Goal: Communication & Community: Answer question/provide support

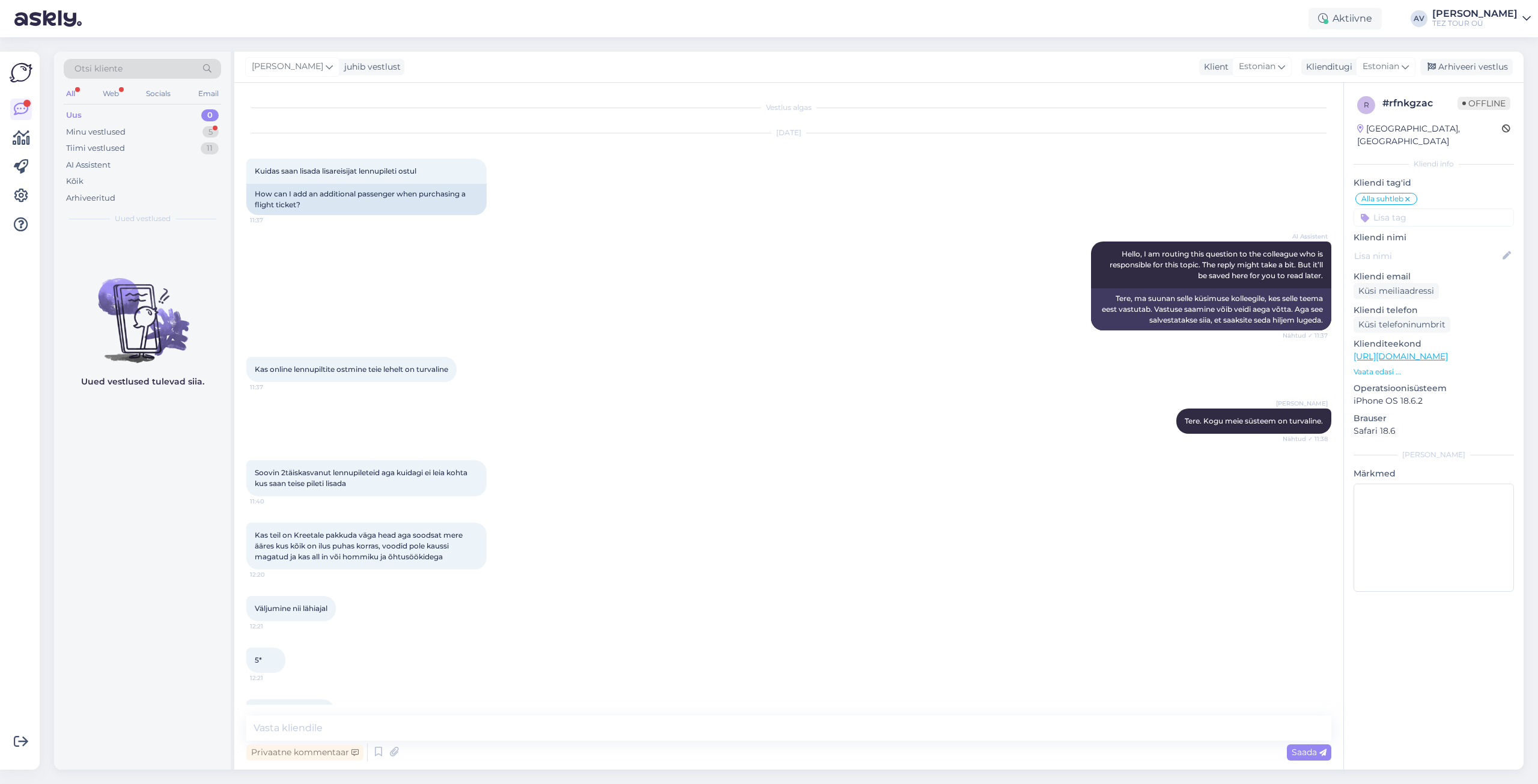
scroll to position [33, 0]
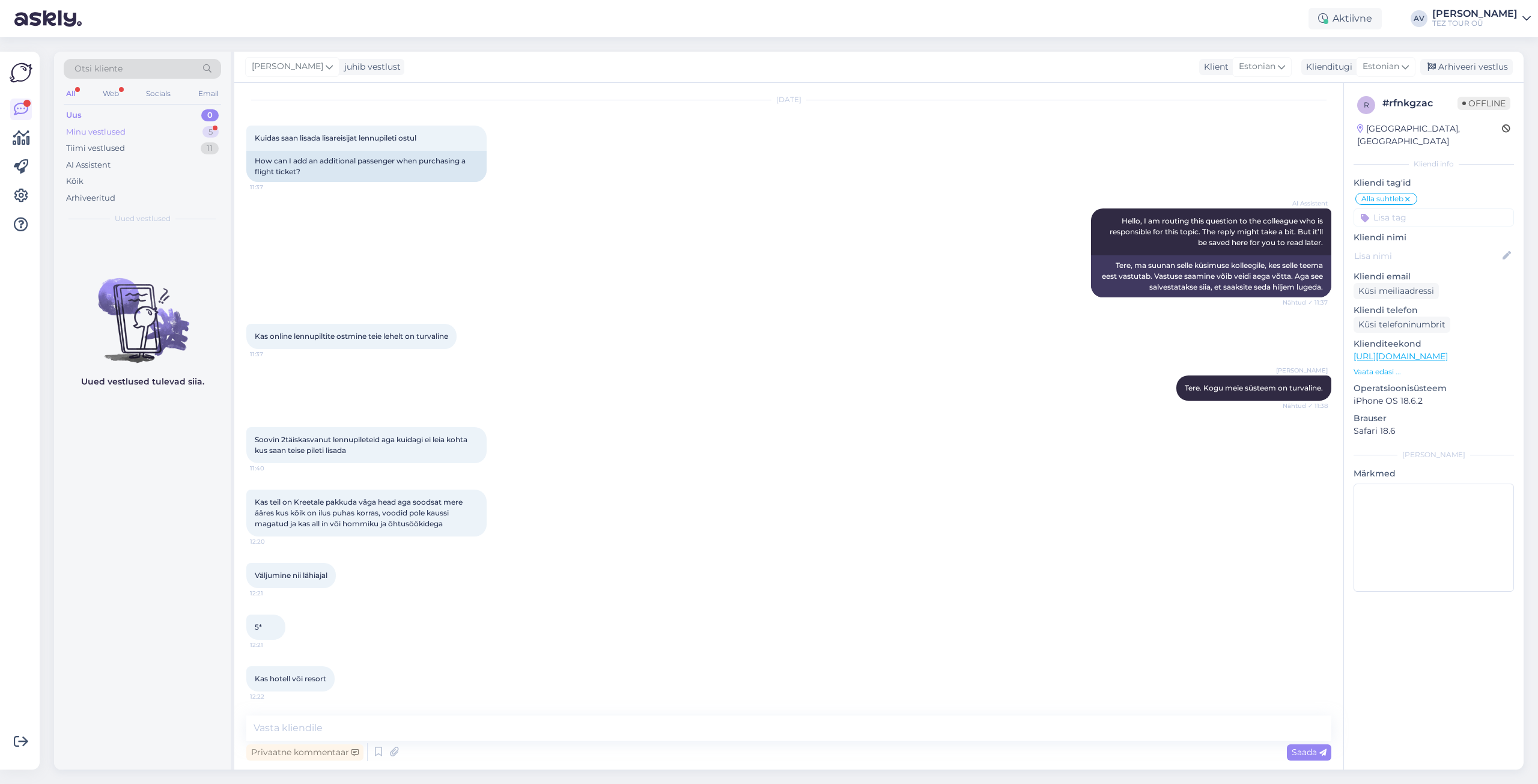
click at [123, 132] on div "Minu vestlused" at bounding box center [96, 132] width 59 height 12
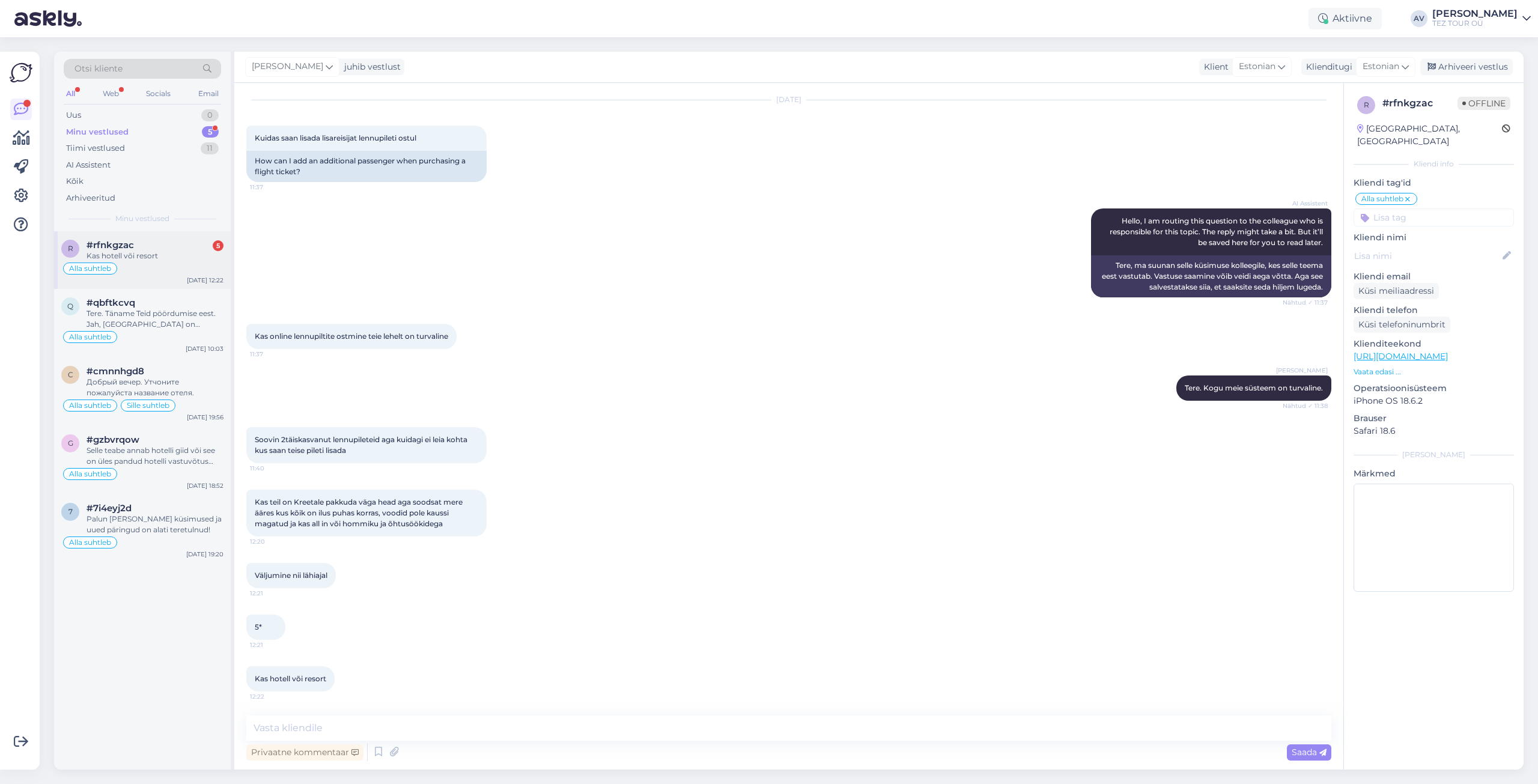
click at [124, 244] on span "#rfnkgzac" at bounding box center [110, 245] width 48 height 11
click at [561, 725] on textarea at bounding box center [789, 728] width 1085 height 25
type textarea "A"
type textarea "andke palun teada, mis kuupäevad sobivad"
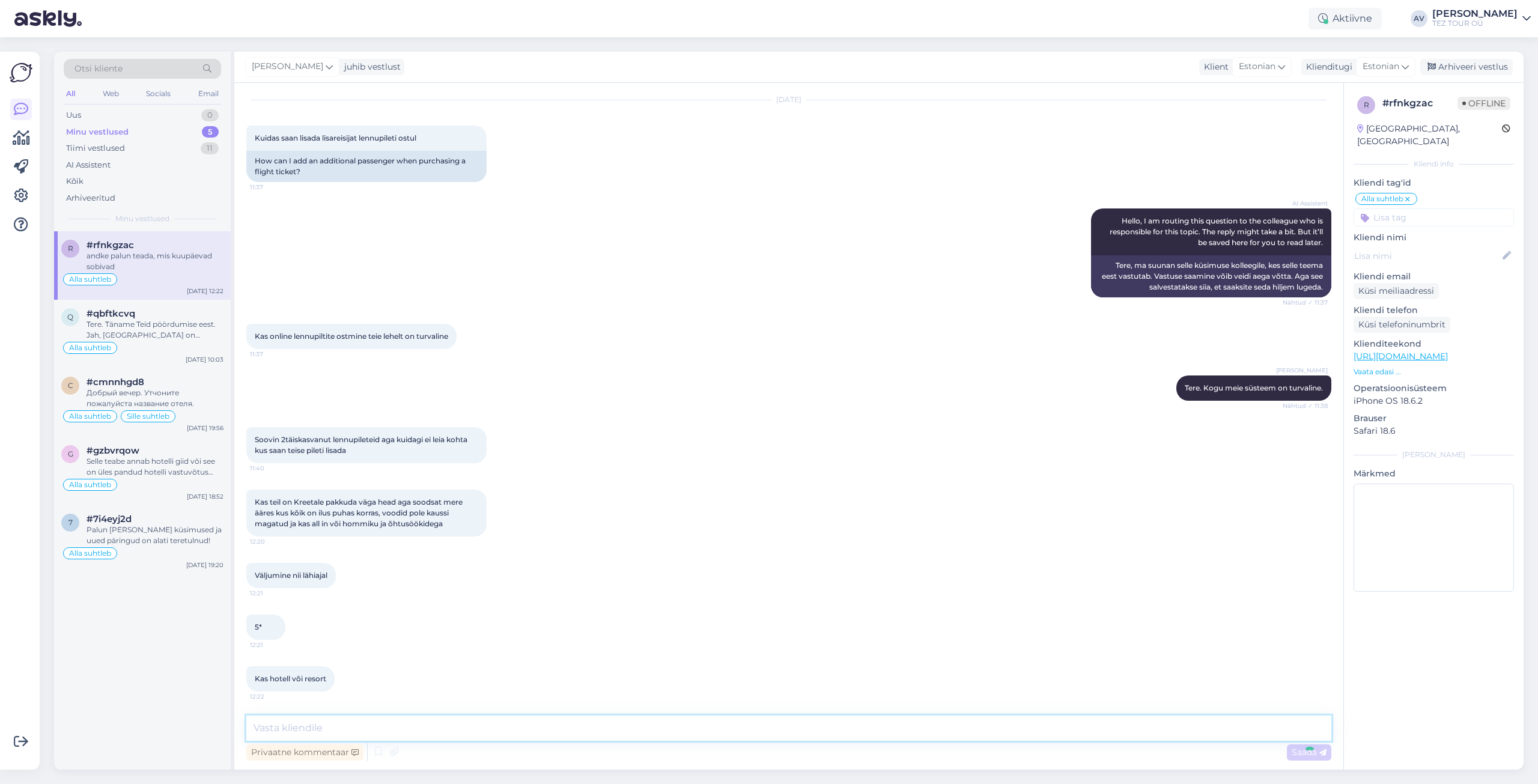
scroll to position [84, 0]
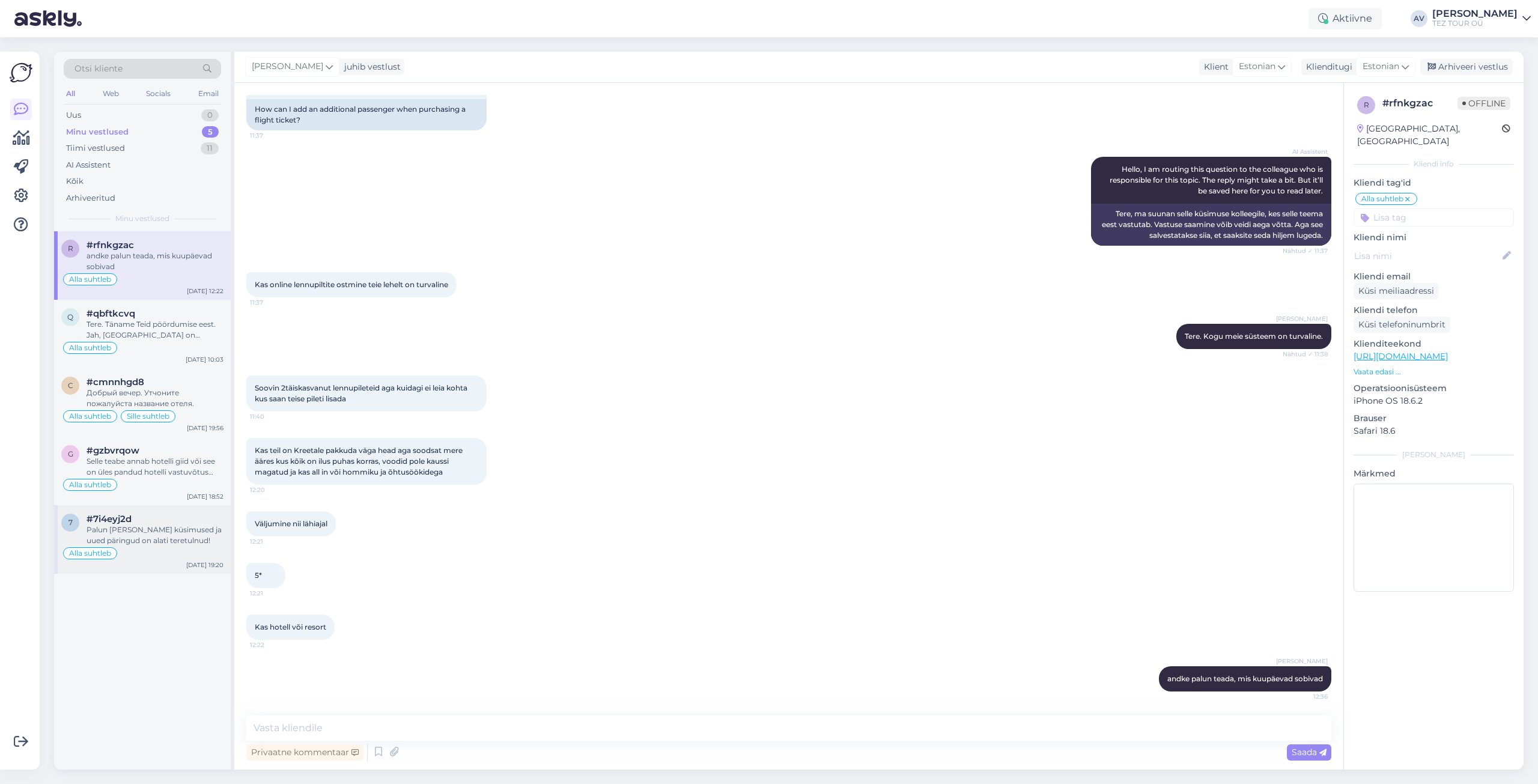
click at [175, 546] on div "Alla suhtleb" at bounding box center [142, 553] width 162 height 14
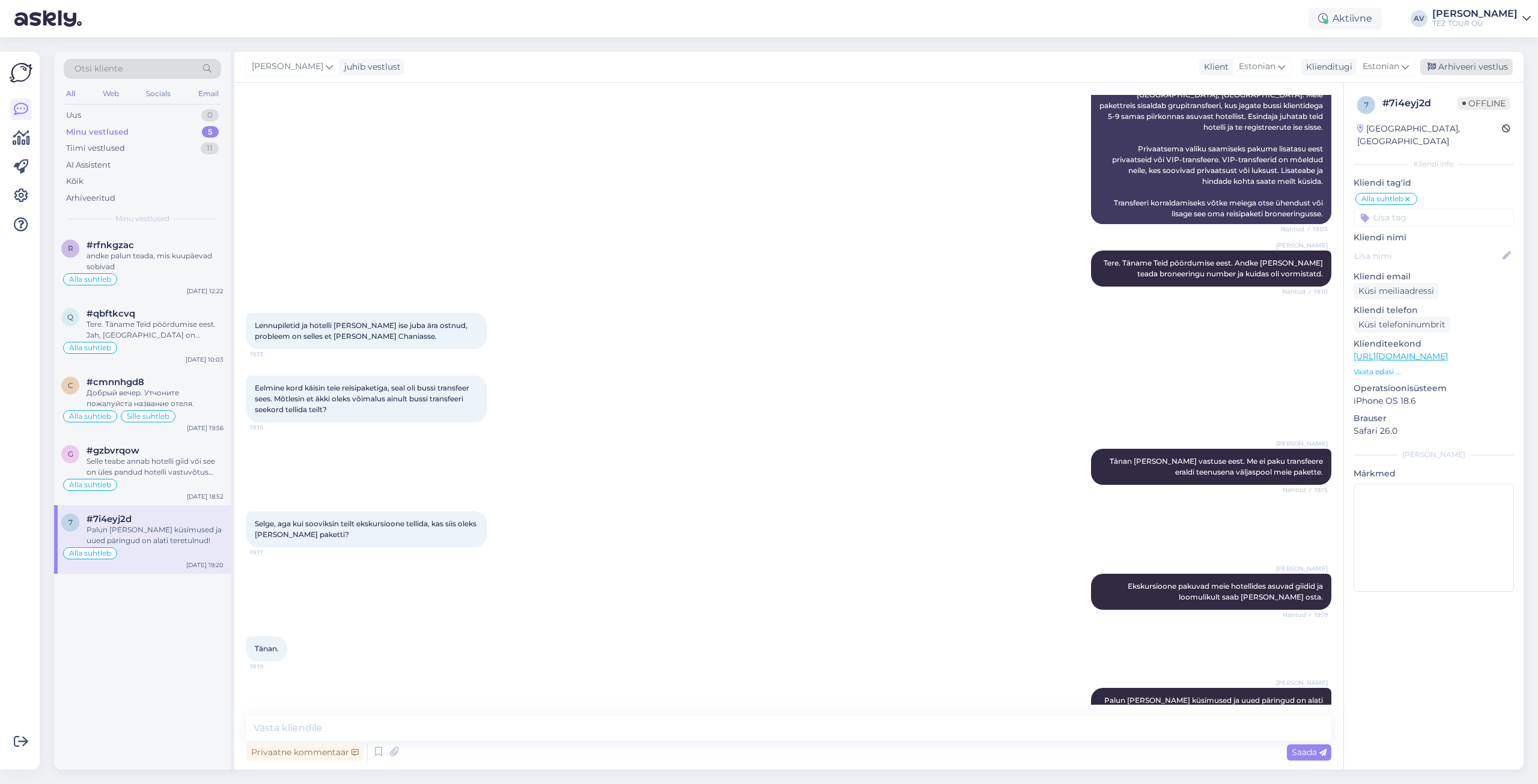
click at [1453, 70] on div "Arhiveeri vestlus" at bounding box center [1467, 67] width 92 height 16
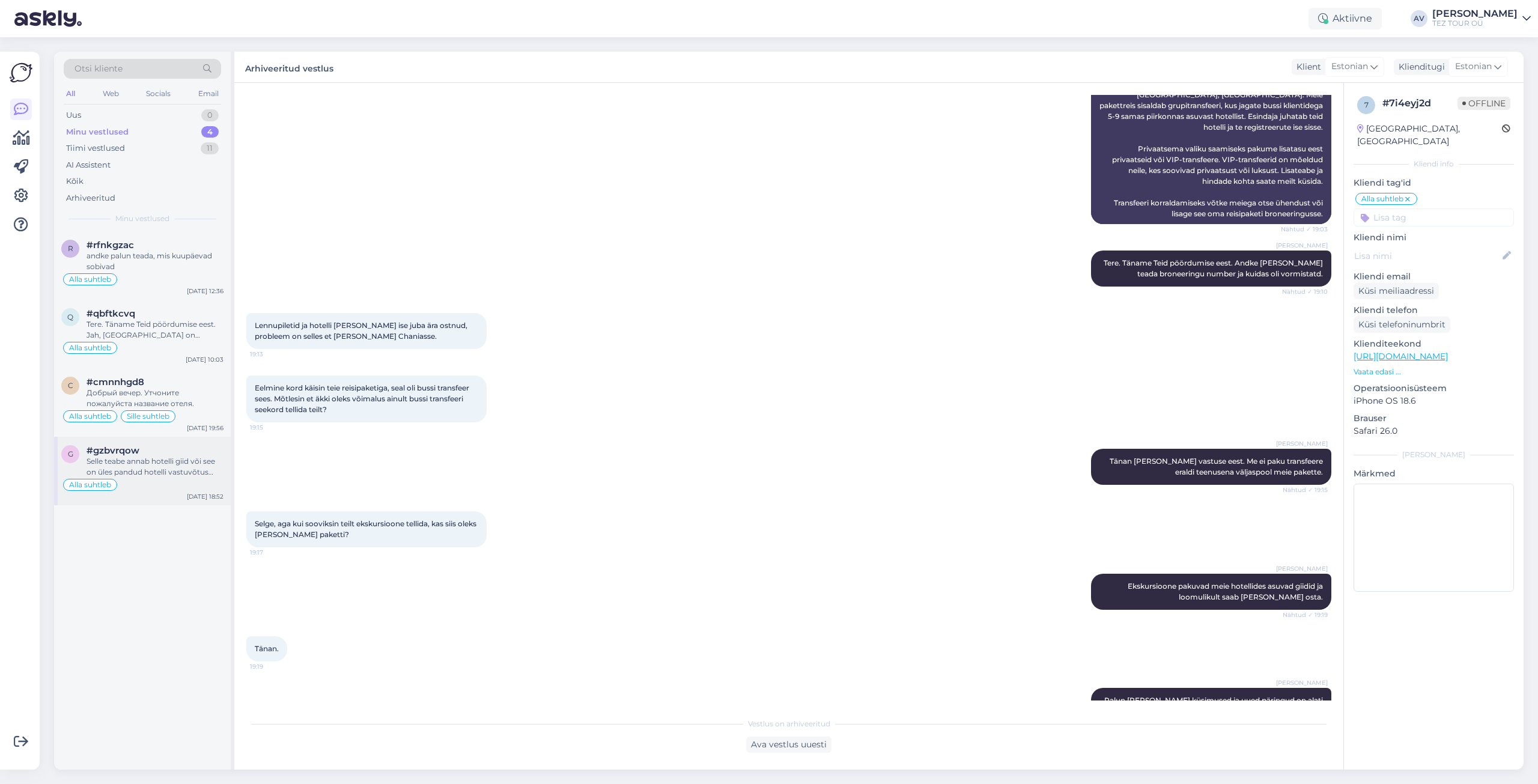
click at [125, 454] on span "#gzbvrqow" at bounding box center [113, 450] width 53 height 11
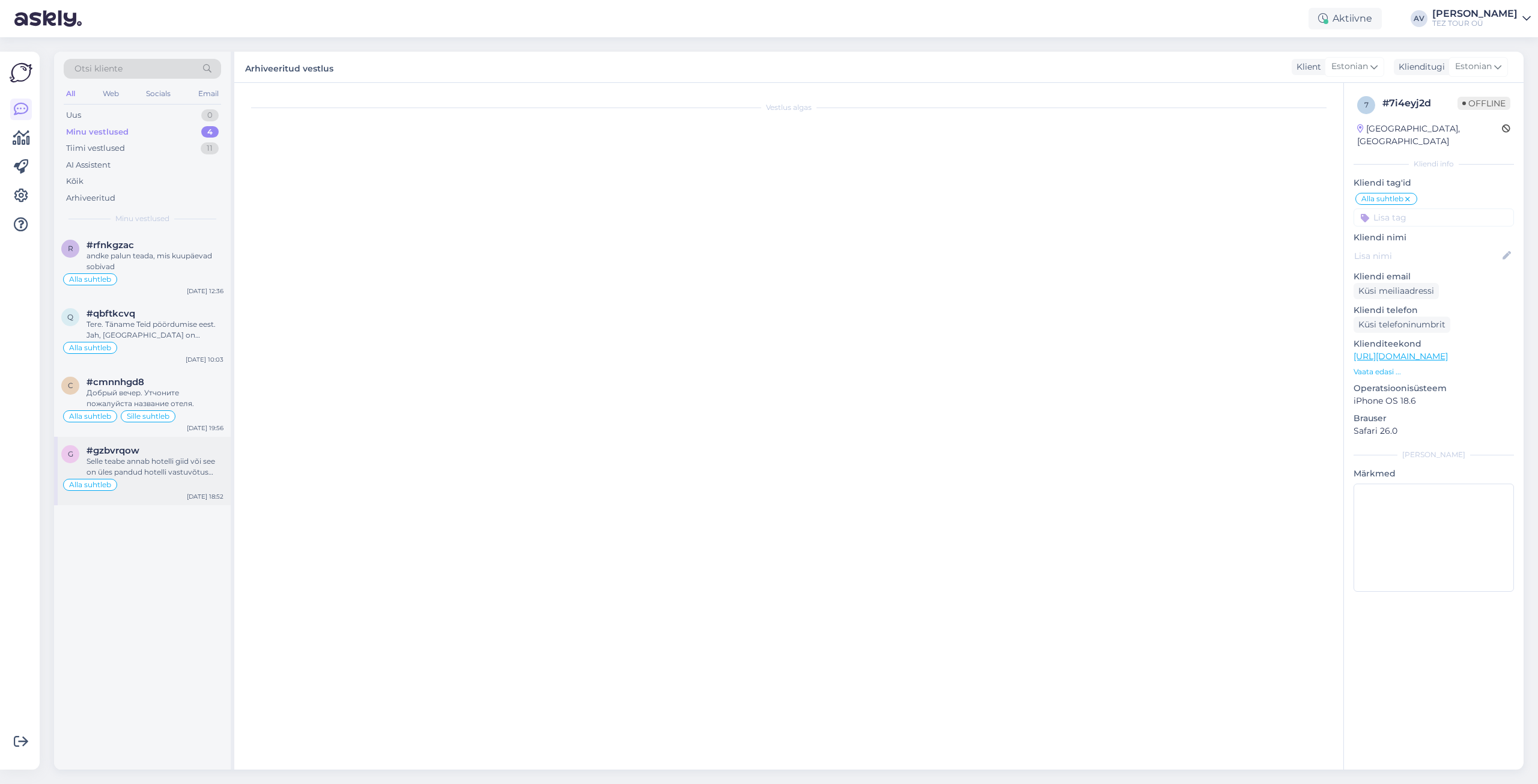
scroll to position [528, 0]
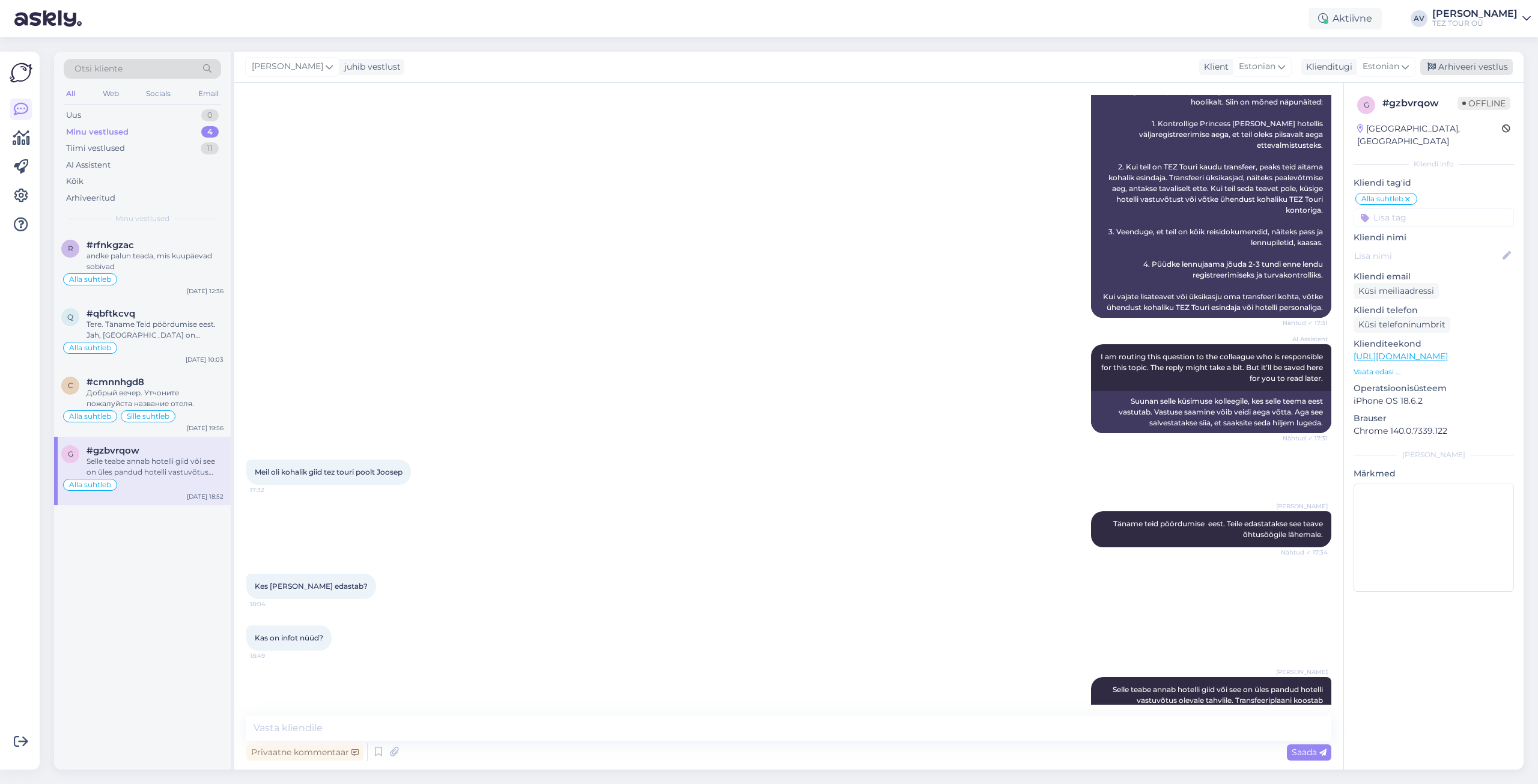
click at [1470, 69] on div "Arhiveeri vestlus" at bounding box center [1467, 67] width 92 height 16
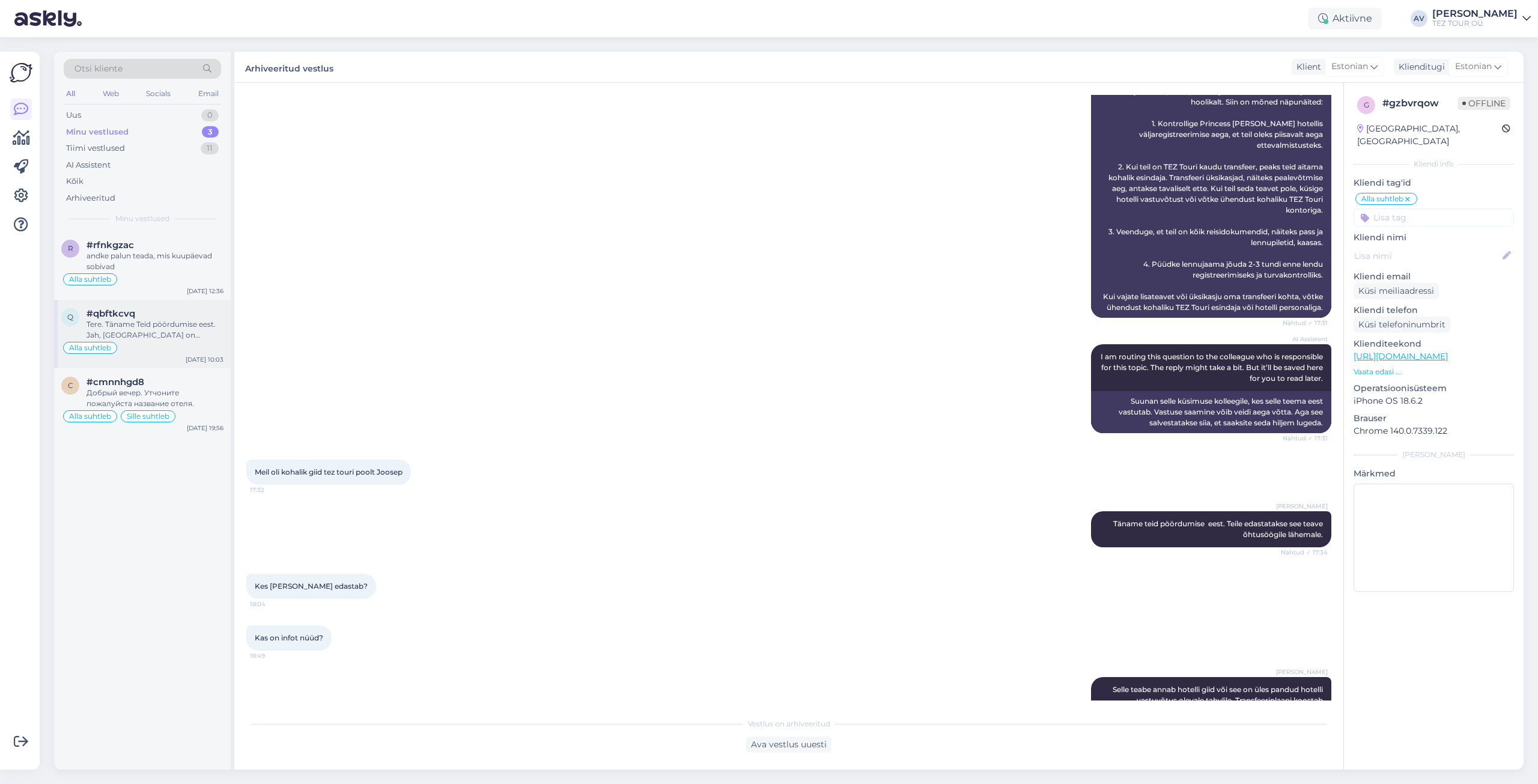
click at [131, 364] on div "q #qbftkcvq Tere. Täname Teid pöördumise eest. Jah, [GEOGRAPHIC_DATA] on [PERSO…" at bounding box center [142, 334] width 177 height 69
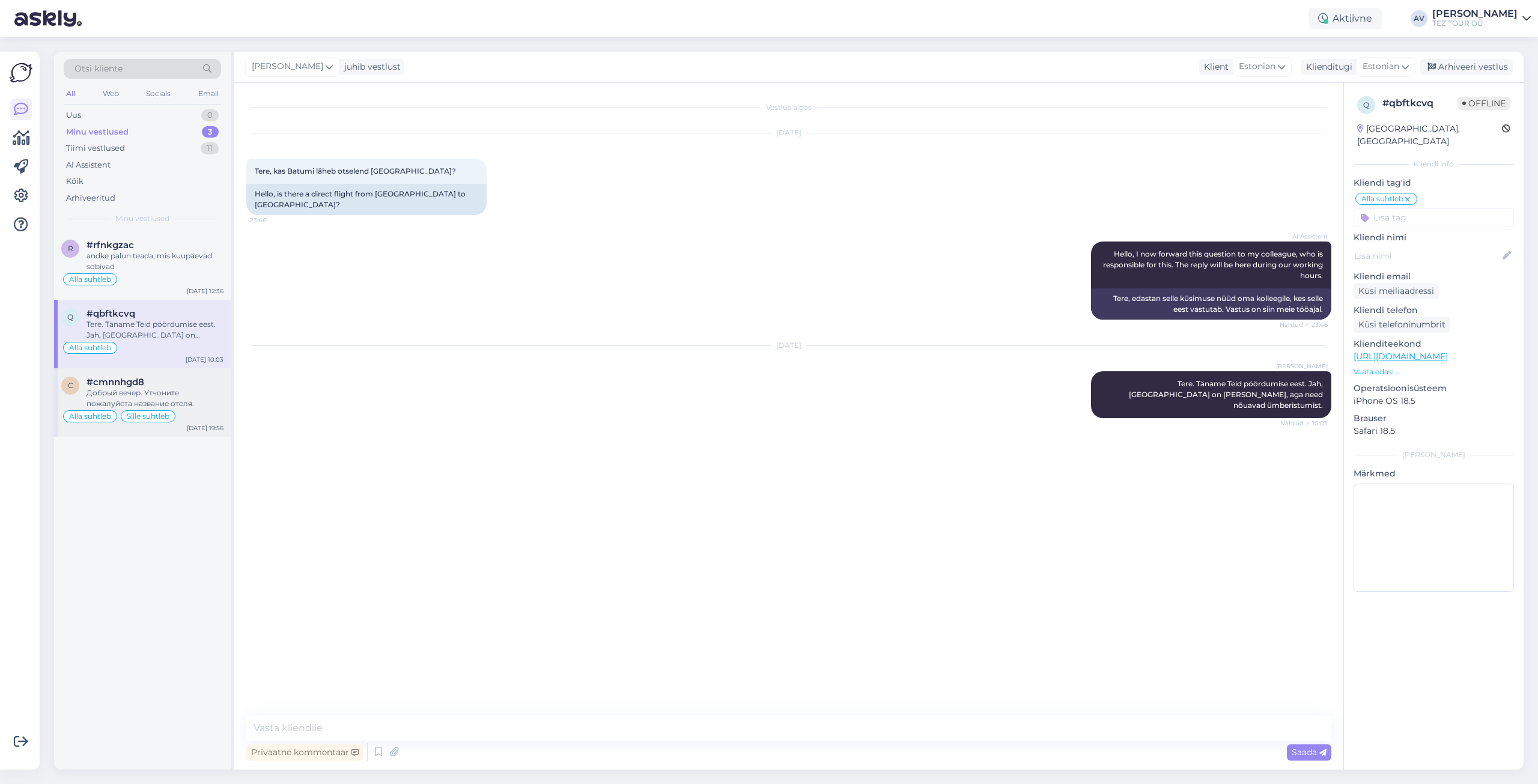
click at [131, 384] on span "#cmnnhgd8" at bounding box center [115, 382] width 58 height 11
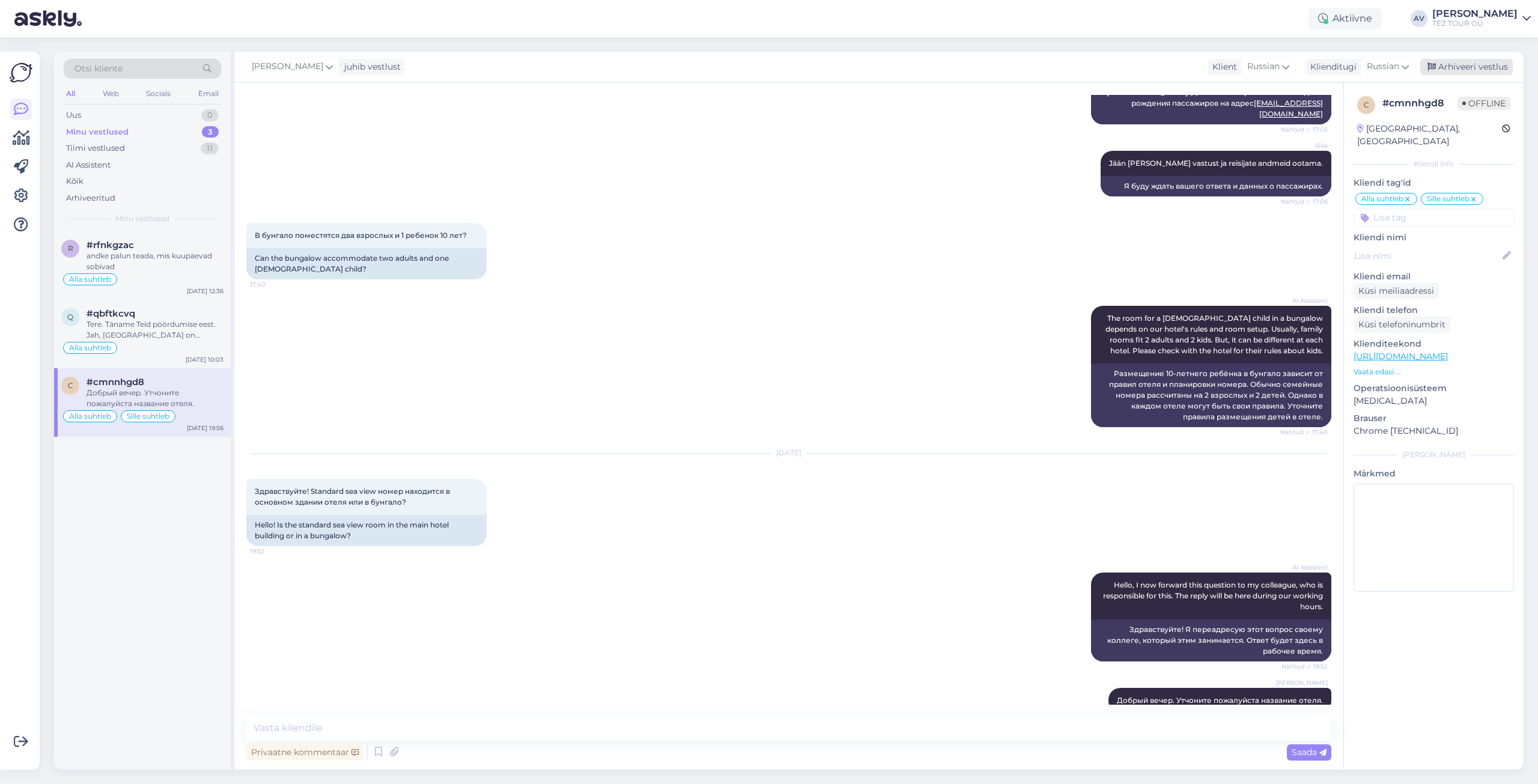
click at [1456, 67] on div "Arhiveeri vestlus" at bounding box center [1467, 67] width 92 height 16
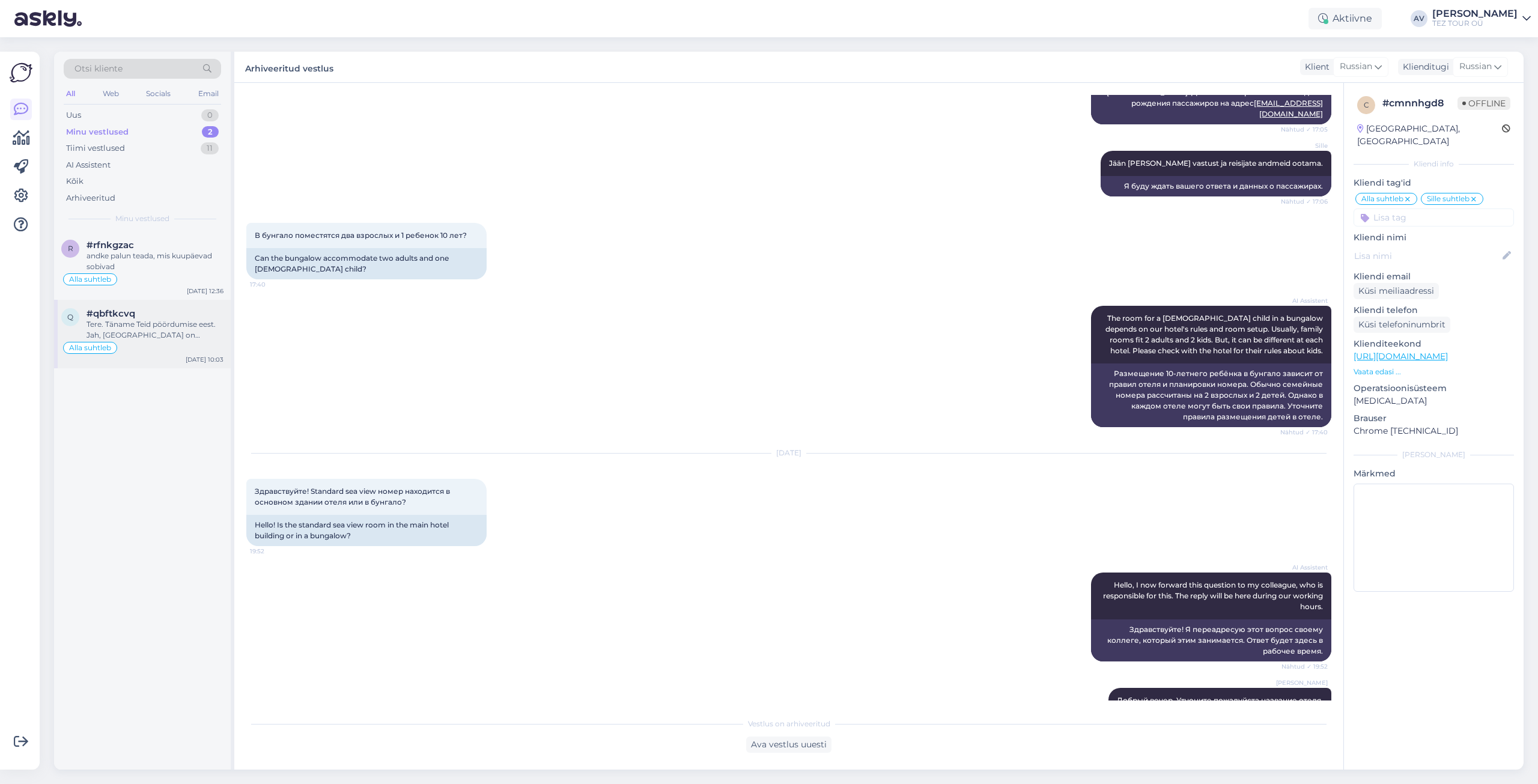
click at [132, 329] on div "Tere. Täname Teid pöördumise eest. Jah, [GEOGRAPHIC_DATA] on [PERSON_NAME], aga…" at bounding box center [155, 330] width 137 height 22
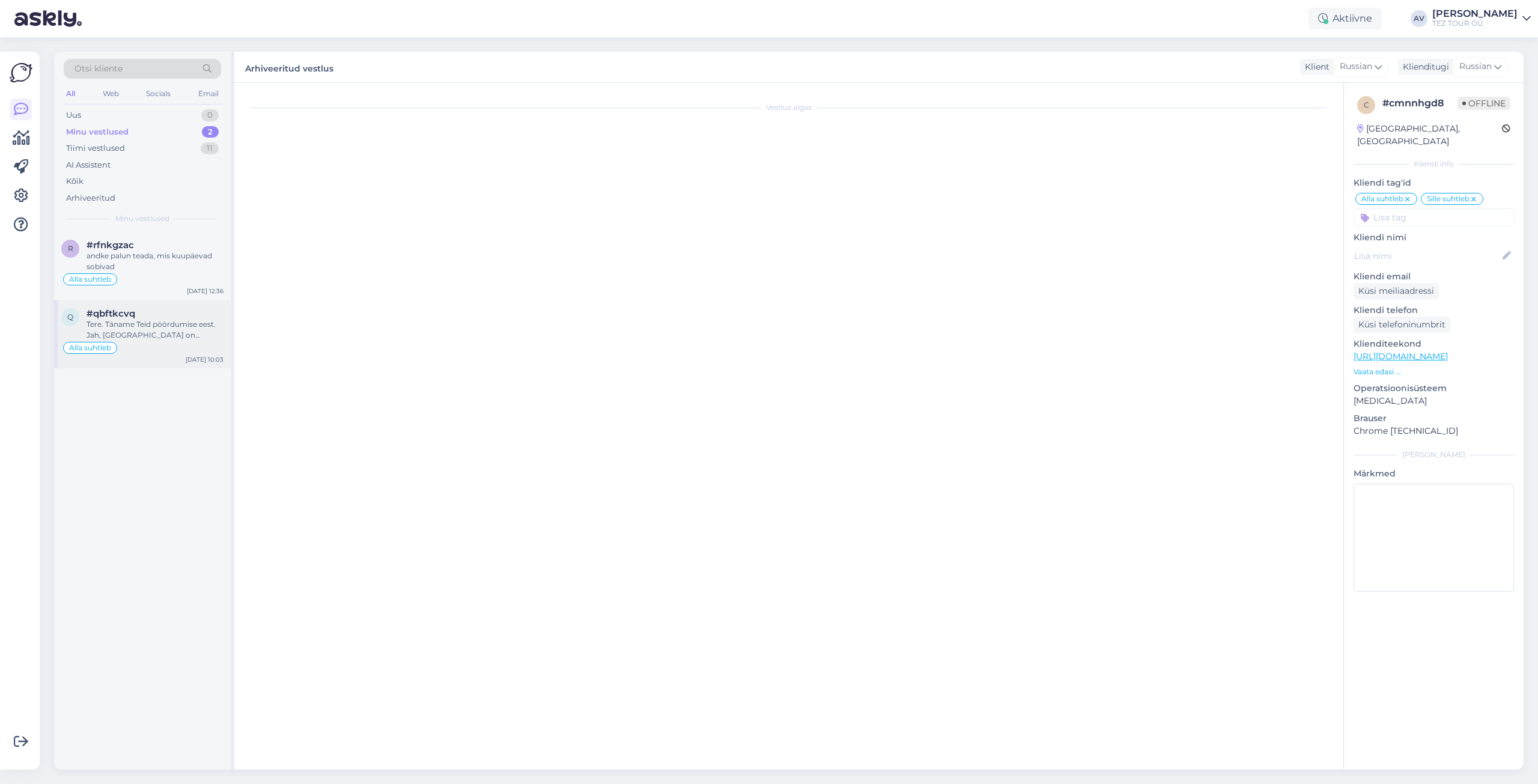
scroll to position [0, 0]
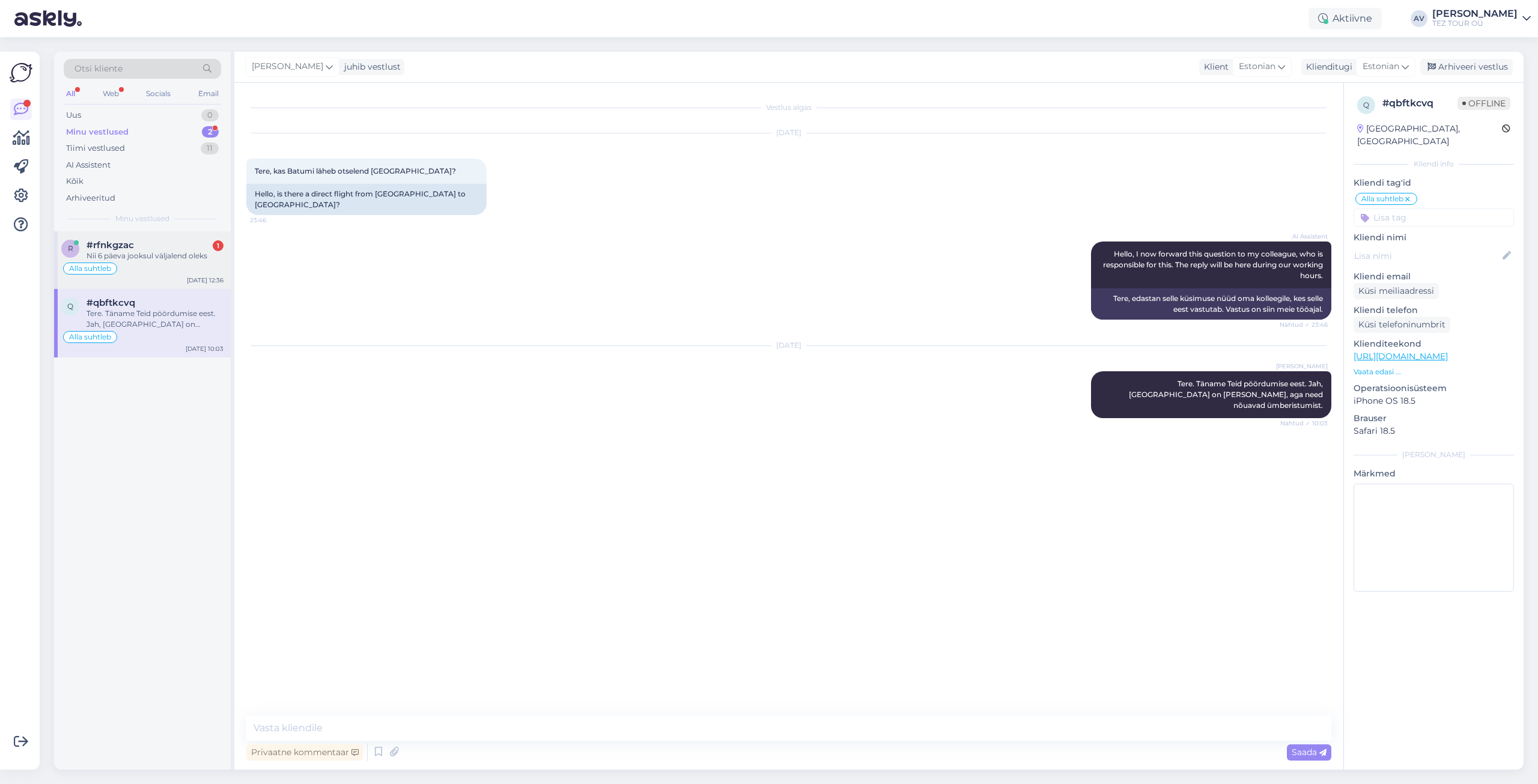
click at [132, 257] on div "Nii 6 päeva jooksul väljalend oleks" at bounding box center [155, 255] width 137 height 11
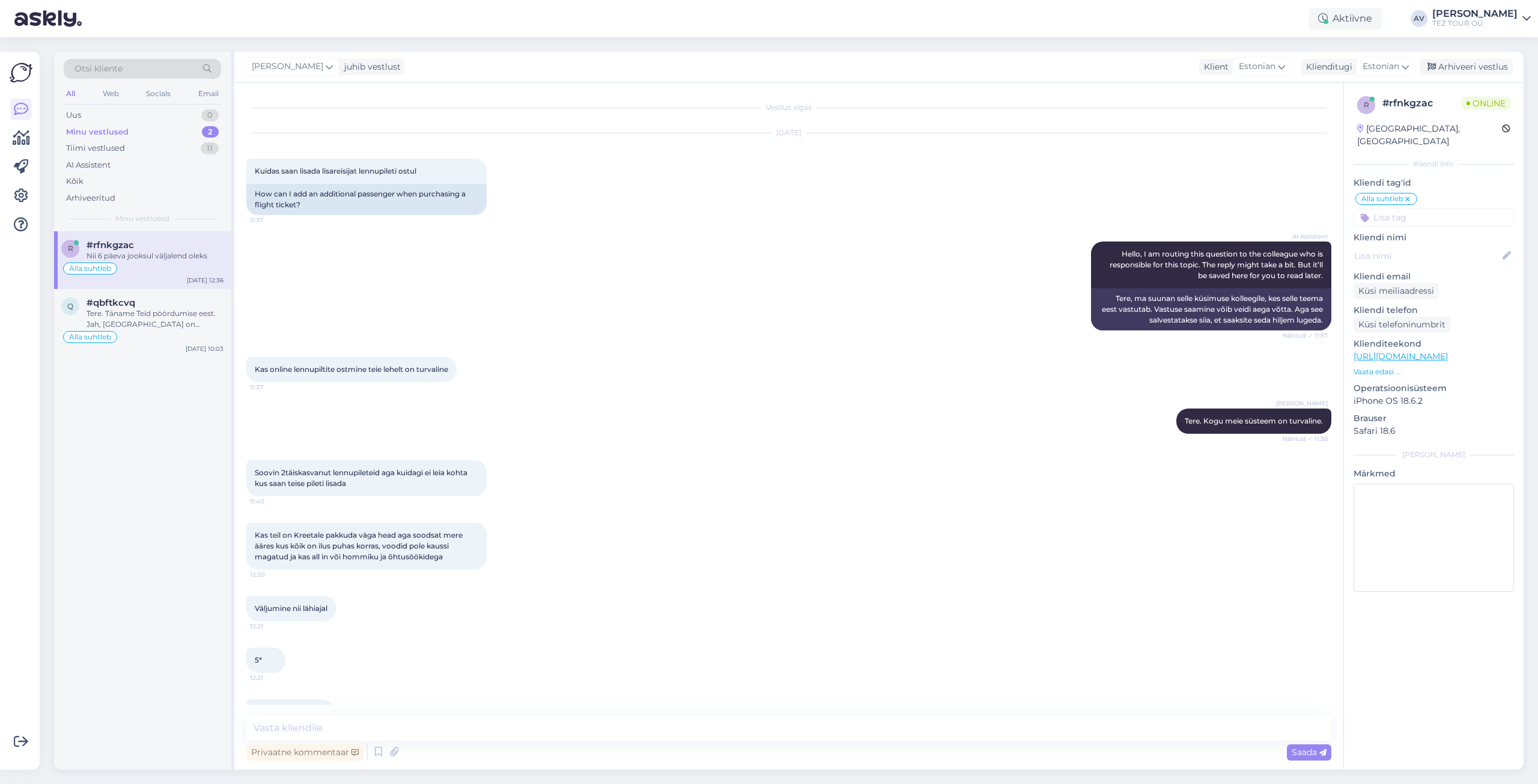
scroll to position [136, 0]
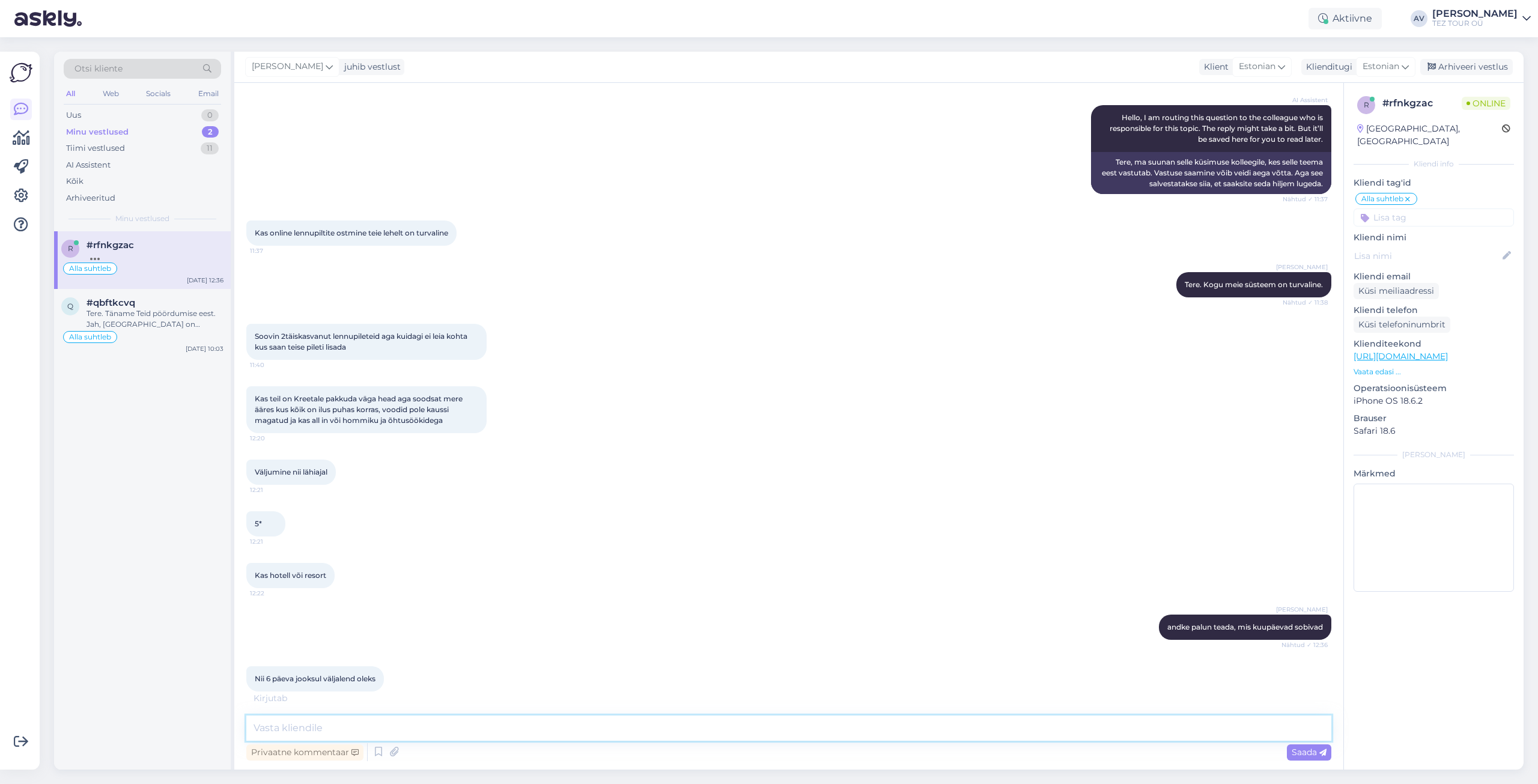
click at [404, 728] on textarea at bounding box center [789, 728] width 1085 height 25
type textarea "aitäh"
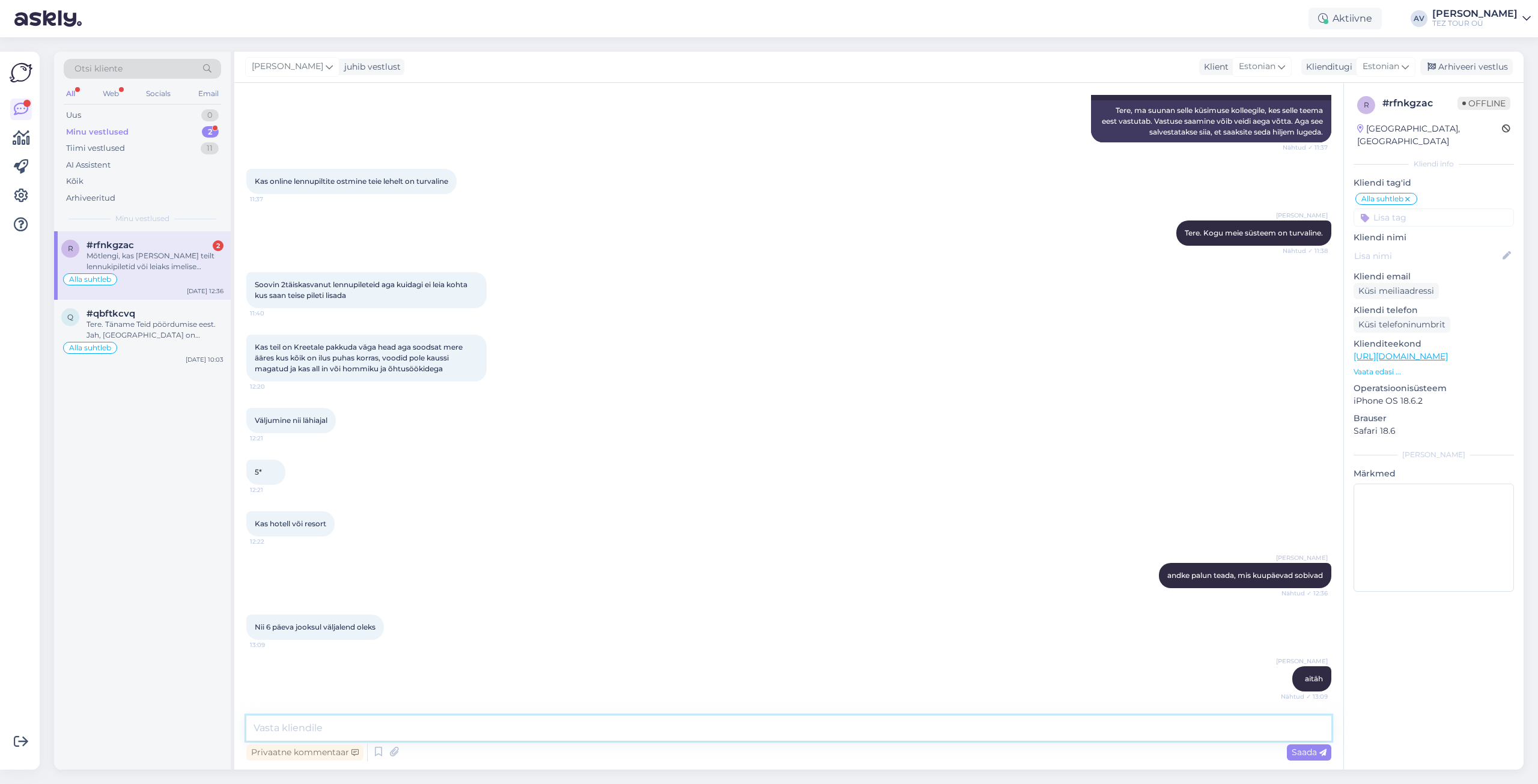
scroll to position [302, 0]
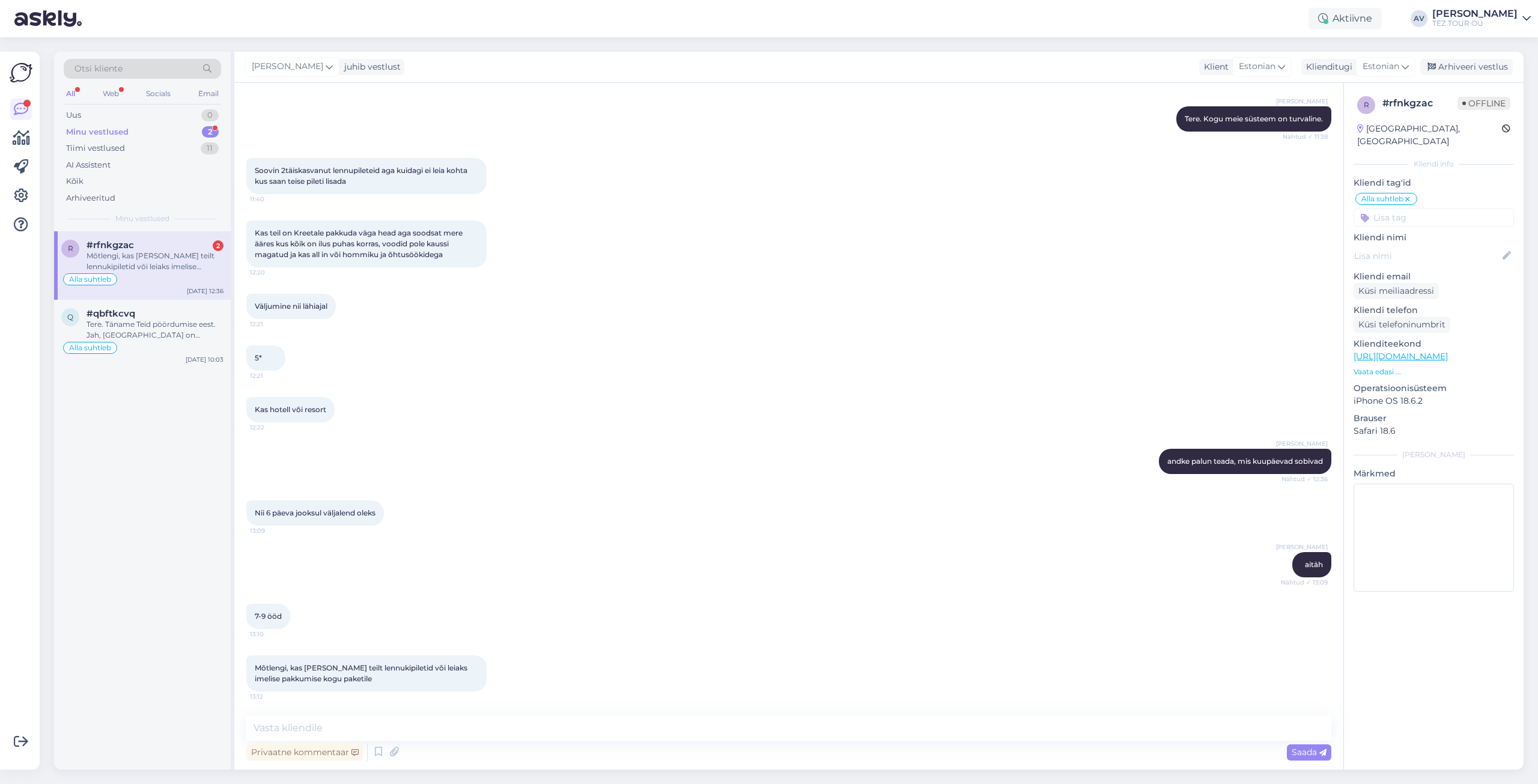
click at [128, 257] on div "Mõtlengi, kas [PERSON_NAME] teilt lennukipiletid või leiaks imelise pakkumise k…" at bounding box center [155, 261] width 137 height 22
click at [736, 733] on textarea at bounding box center [789, 728] width 1085 height 25
type textarea "a"
click at [392, 726] on textarea at bounding box center [789, 728] width 1085 height 25
type textarea "palun e-maili kuhi saame edastada pakkumised"
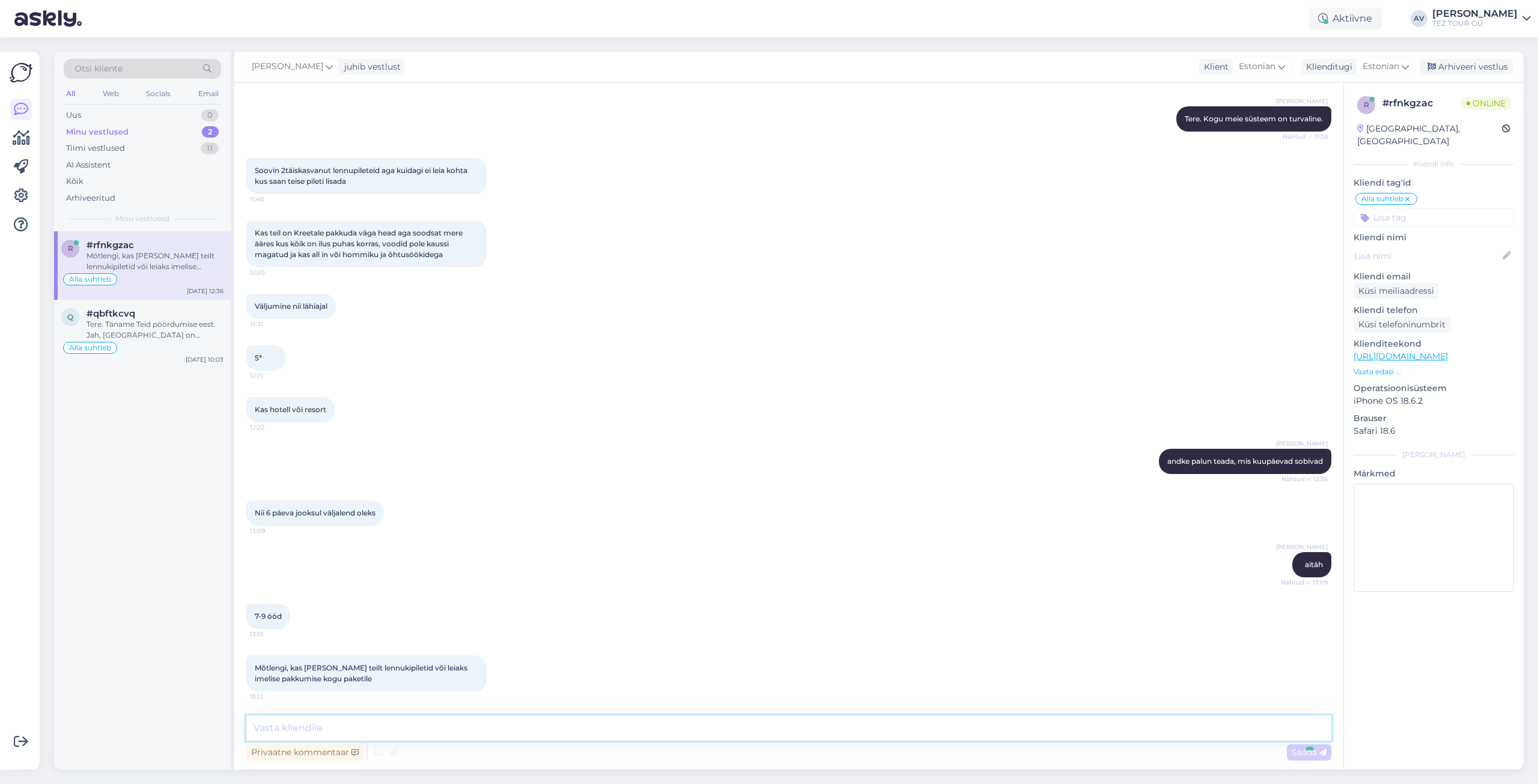
scroll to position [354, 0]
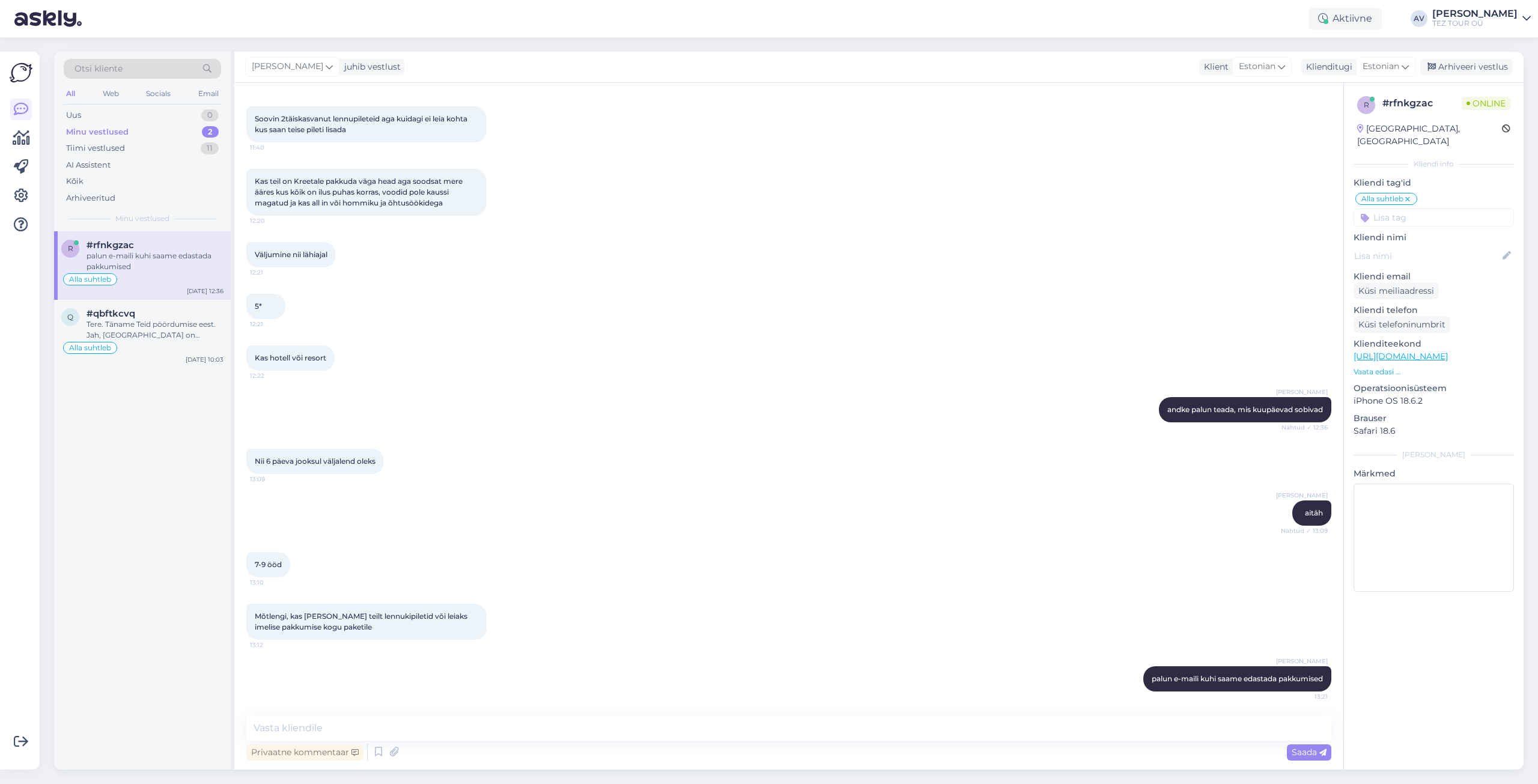
click at [646, 713] on div "Vestlus algas [DATE] Kuidas saan lisada lisareisijat lennupileti ostul 11:37 Ho…" at bounding box center [789, 426] width 1109 height 687
paste textarea "*Lore Ipsumdol +96240 147 804 sita@consect.ad Elits doeiusm tempori – UTL Etdol…"
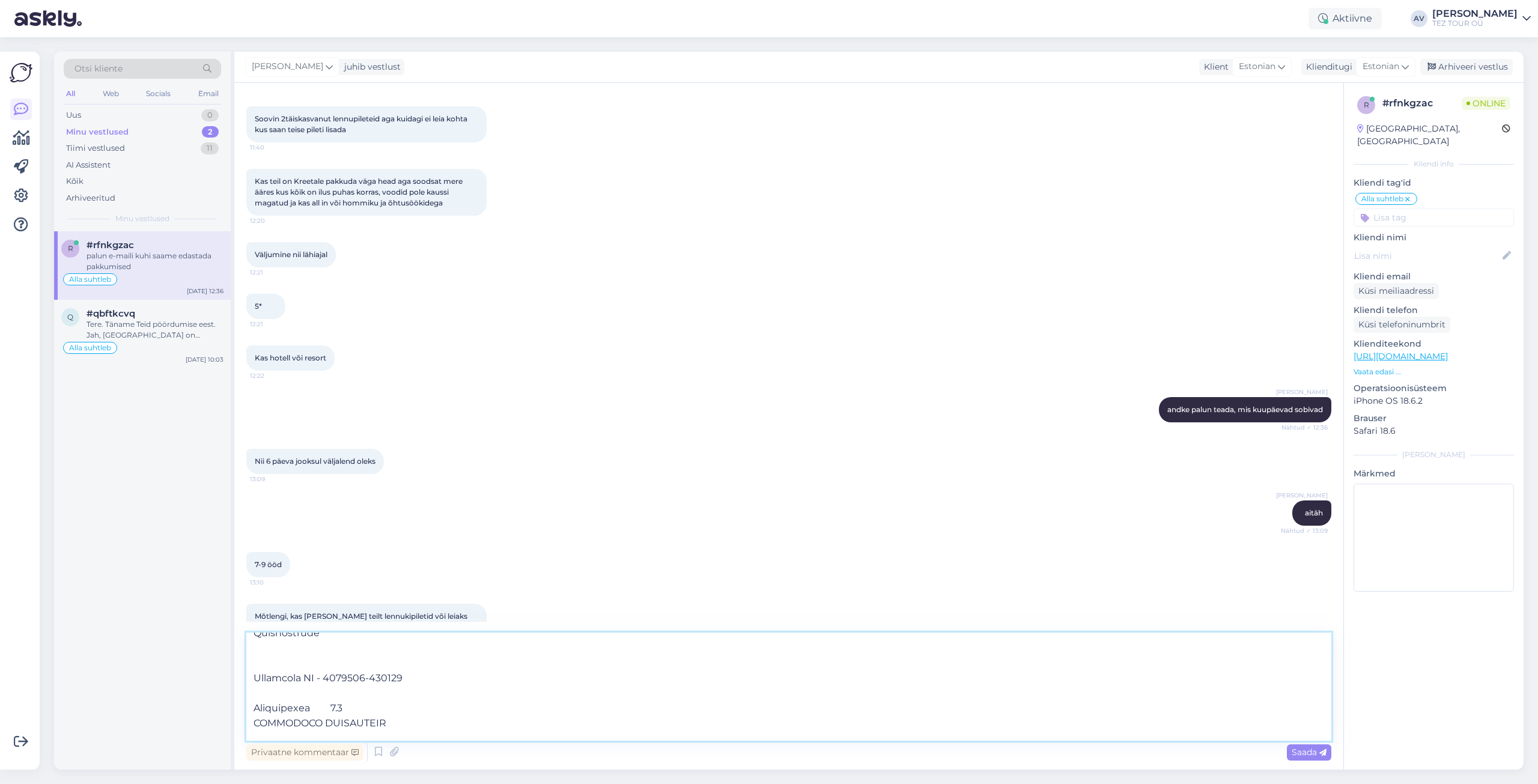
scroll to position [0, 0]
drag, startPoint x: 364, startPoint y: 718, endPoint x: 243, endPoint y: 573, distance: 188.9
click at [243, 573] on div "Vestlus algas [DATE] Kuidas saan lisada lisareisijat lennupileti ostul 11:37 Ho…" at bounding box center [789, 426] width 1109 height 687
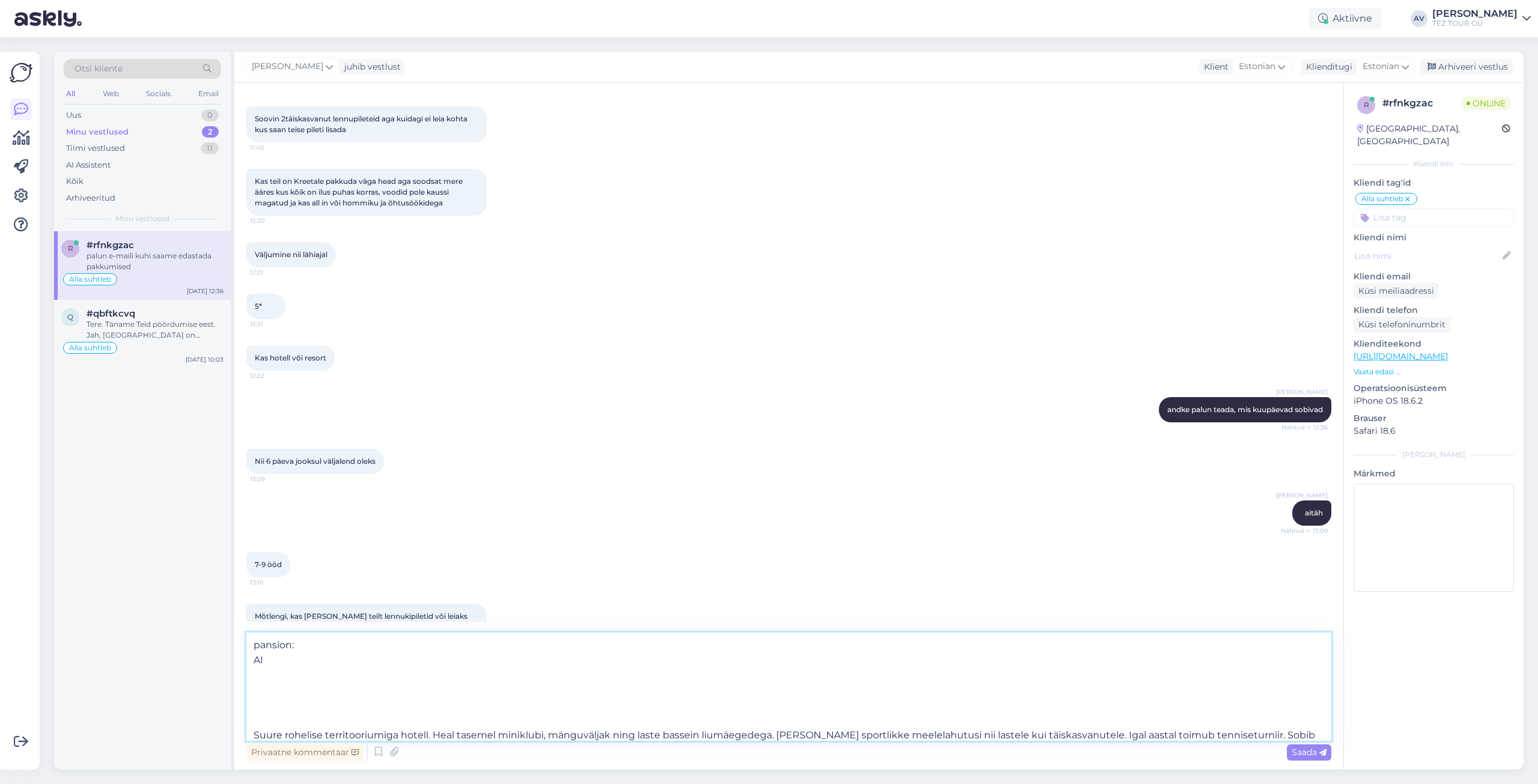
drag, startPoint x: 272, startPoint y: 690, endPoint x: 243, endPoint y: 599, distance: 95.5
click at [243, 599] on div "Vestlus algas [DATE] Kuidas saan lisada lisareisijat lennupileti ostul 11:37 Ho…" at bounding box center [789, 426] width 1109 height 687
type textarea "Suure rohelise territooriumiga hotell. Heal tasemel miniklubi, mänguväljak ning…"
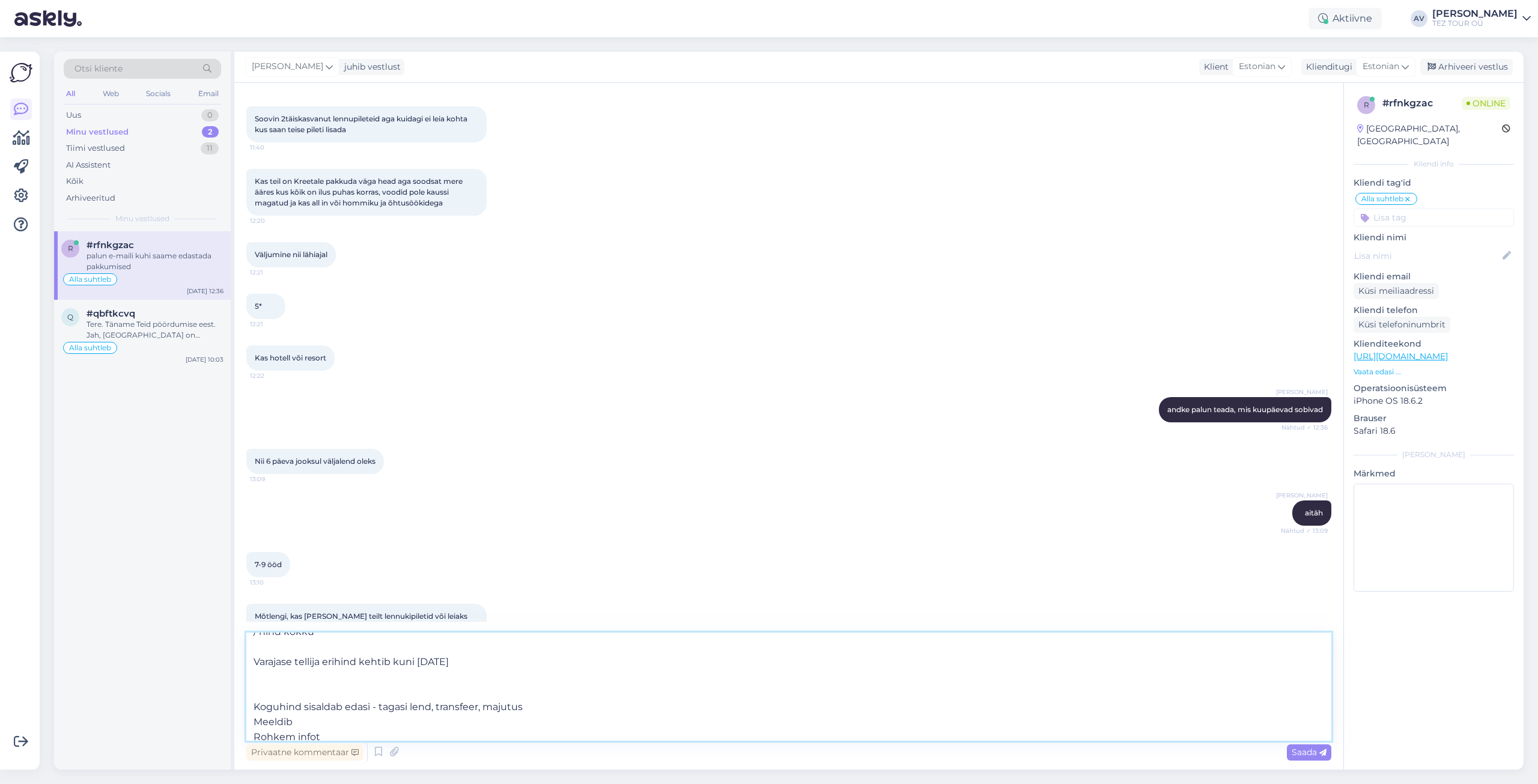
scroll to position [367, 0]
drag, startPoint x: 282, startPoint y: 687, endPoint x: 518, endPoint y: 760, distance: 247.0
click at [518, 760] on div "Suure rohelise territooriumiga hotell. Heal tasemel miniklubi, mänguväljak ning…" at bounding box center [789, 698] width 1085 height 131
click at [328, 684] on textarea at bounding box center [789, 705] width 1085 height 70
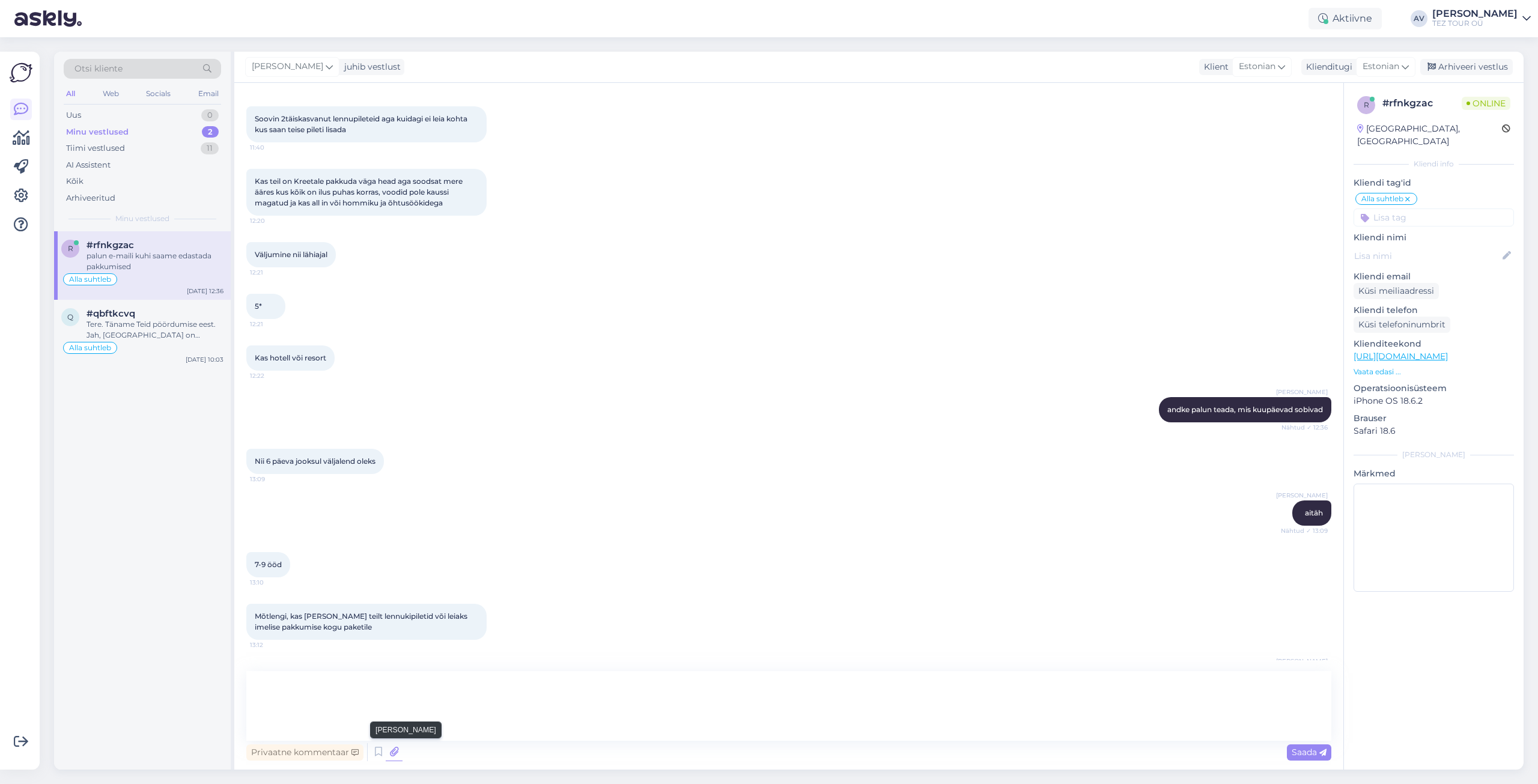
click at [397, 751] on icon at bounding box center [394, 752] width 17 height 18
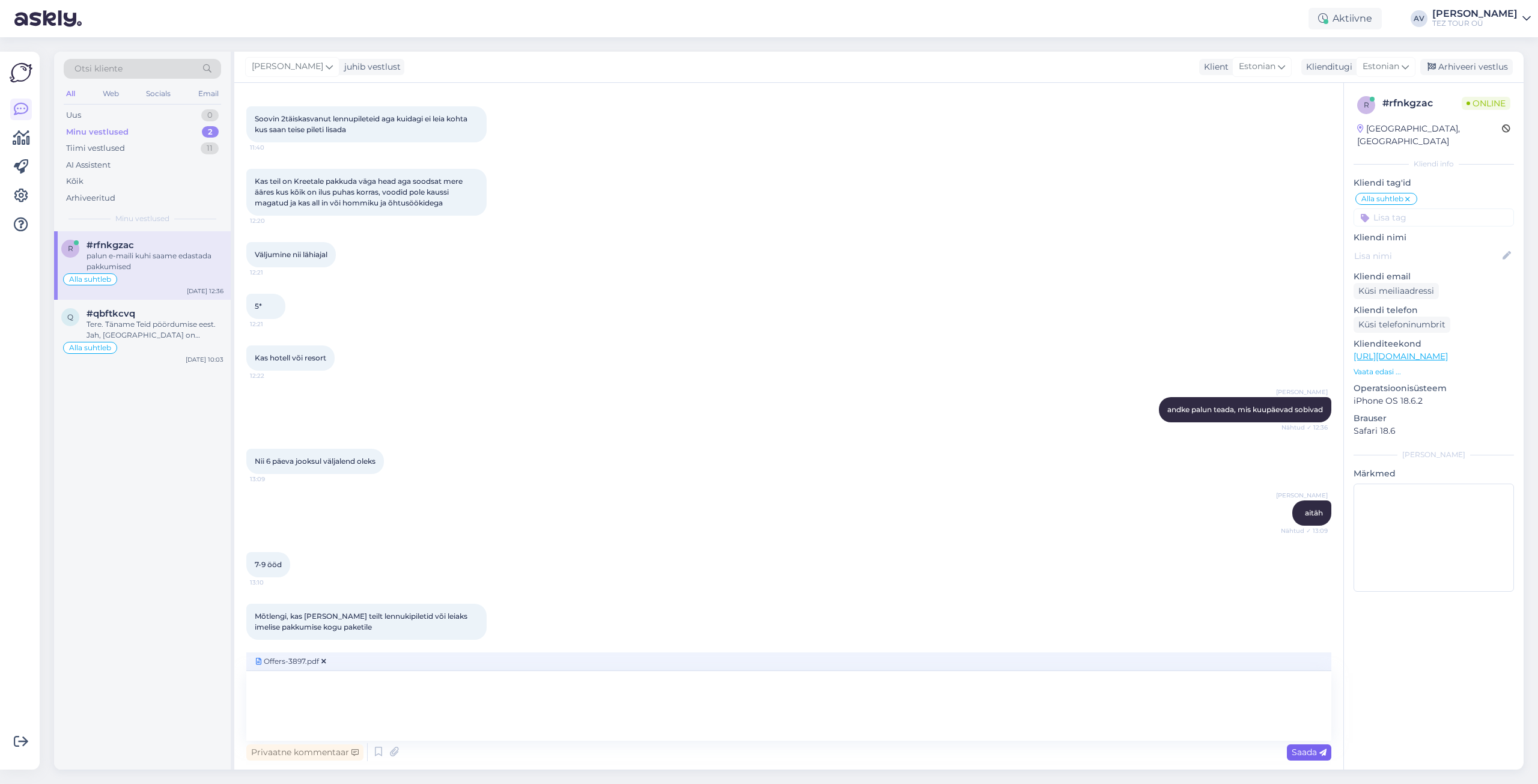
click at [1320, 753] on icon at bounding box center [1323, 753] width 7 height 7
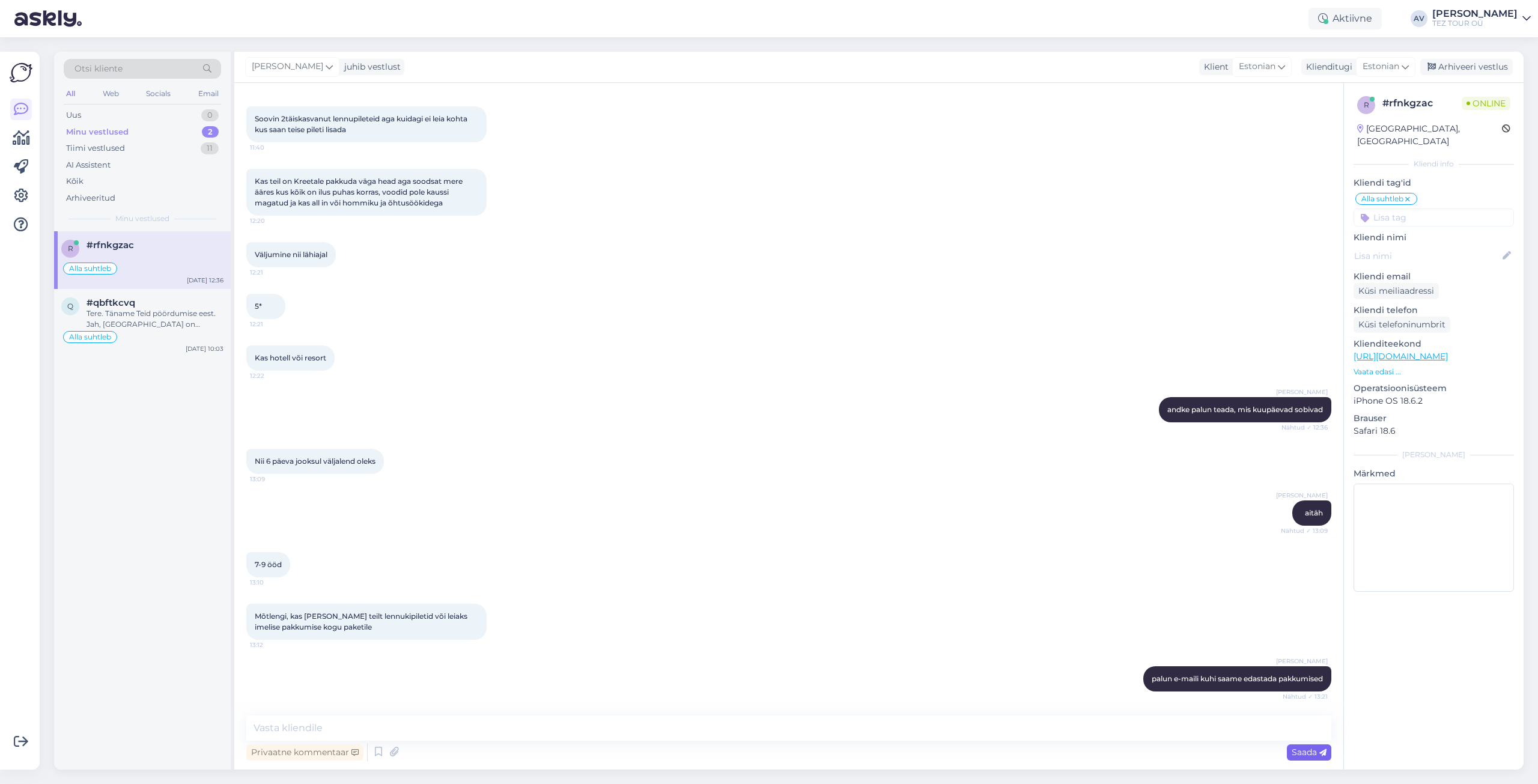
scroll to position [480, 0]
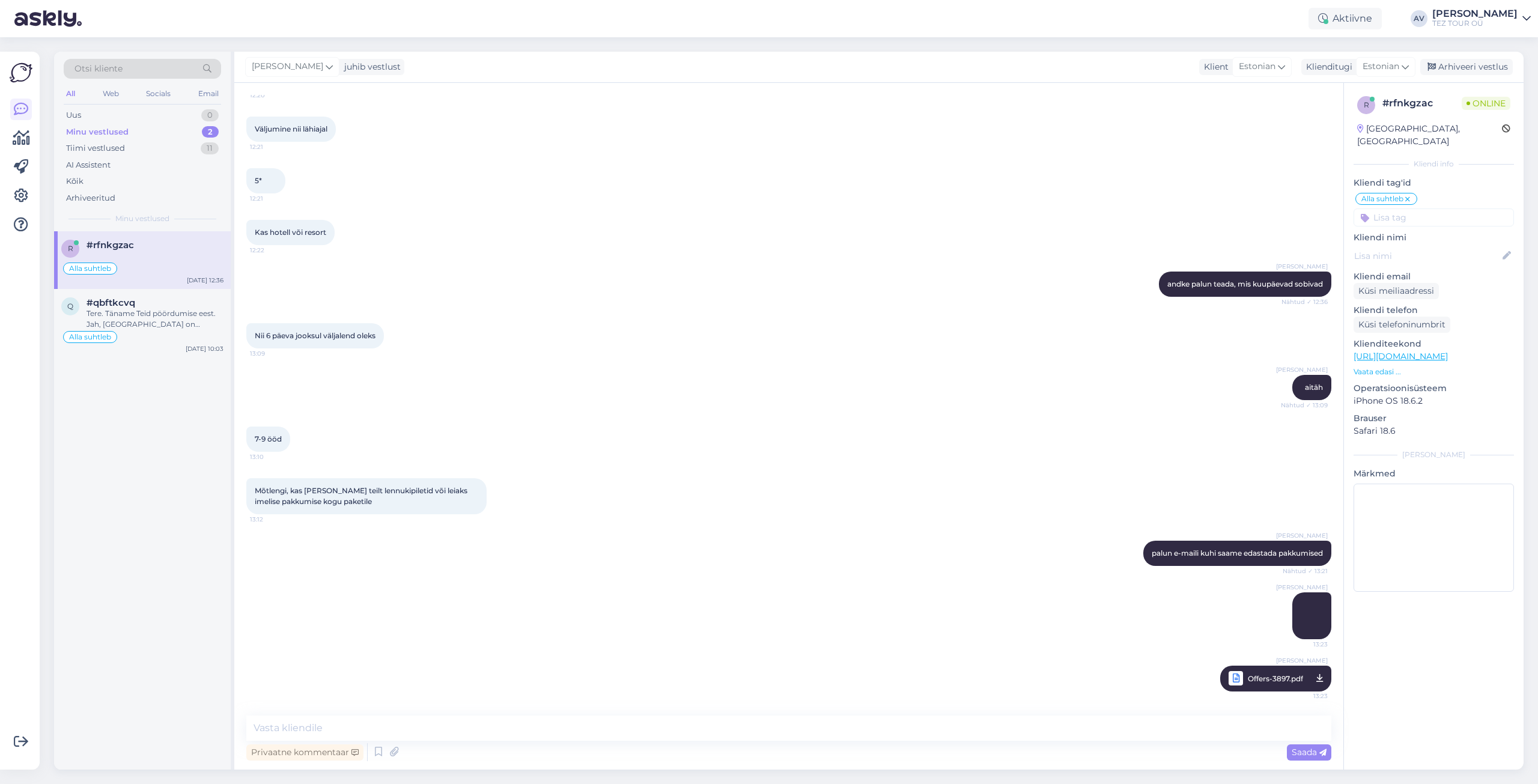
click at [871, 419] on div "7-9 ööd 13:10" at bounding box center [789, 439] width 1085 height 52
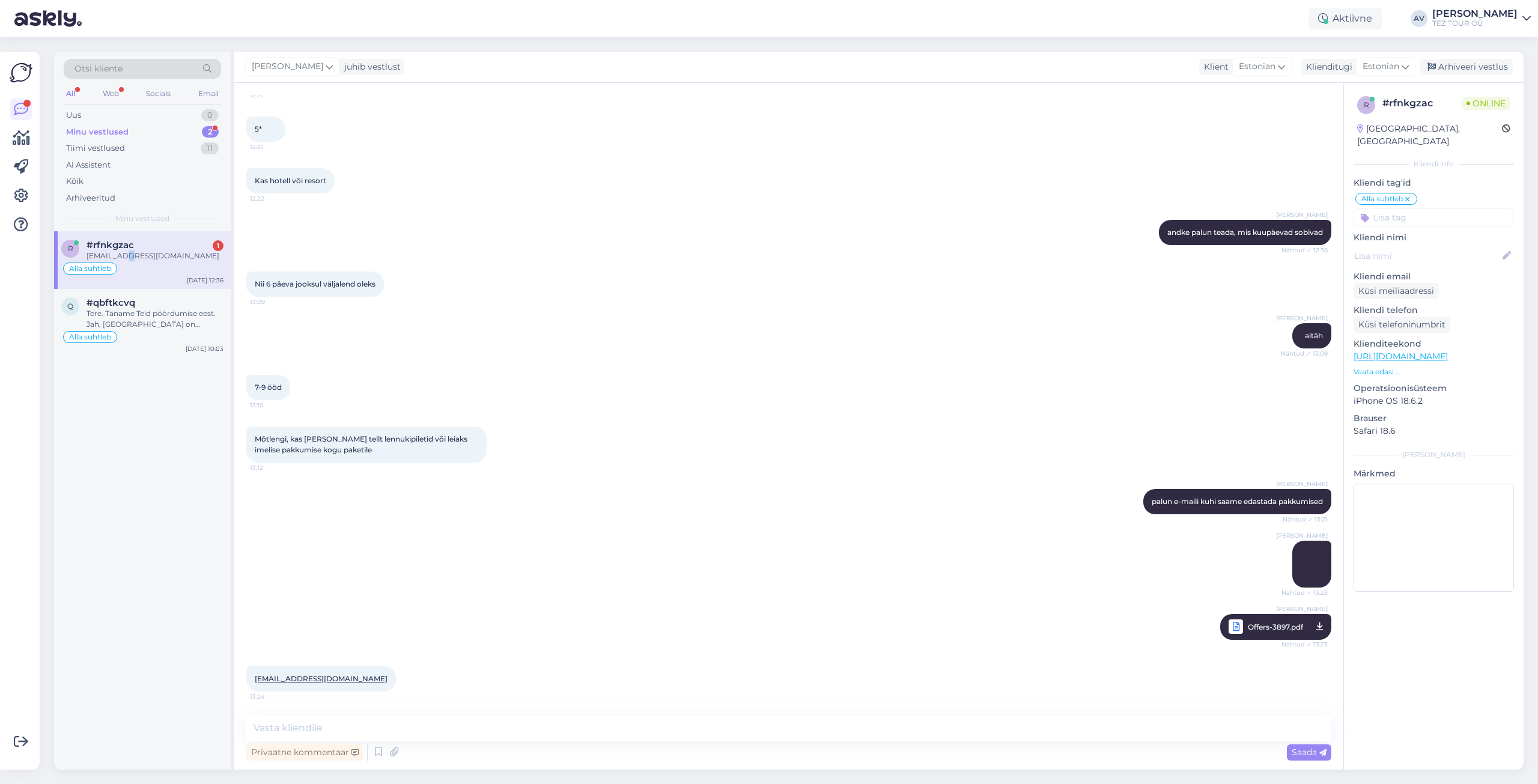
drag, startPoint x: 133, startPoint y: 258, endPoint x: 144, endPoint y: 257, distance: 11.0
click at [141, 258] on div "[EMAIL_ADDRESS][DOMAIN_NAME]" at bounding box center [155, 255] width 137 height 11
